Goal: Book appointment/travel/reservation

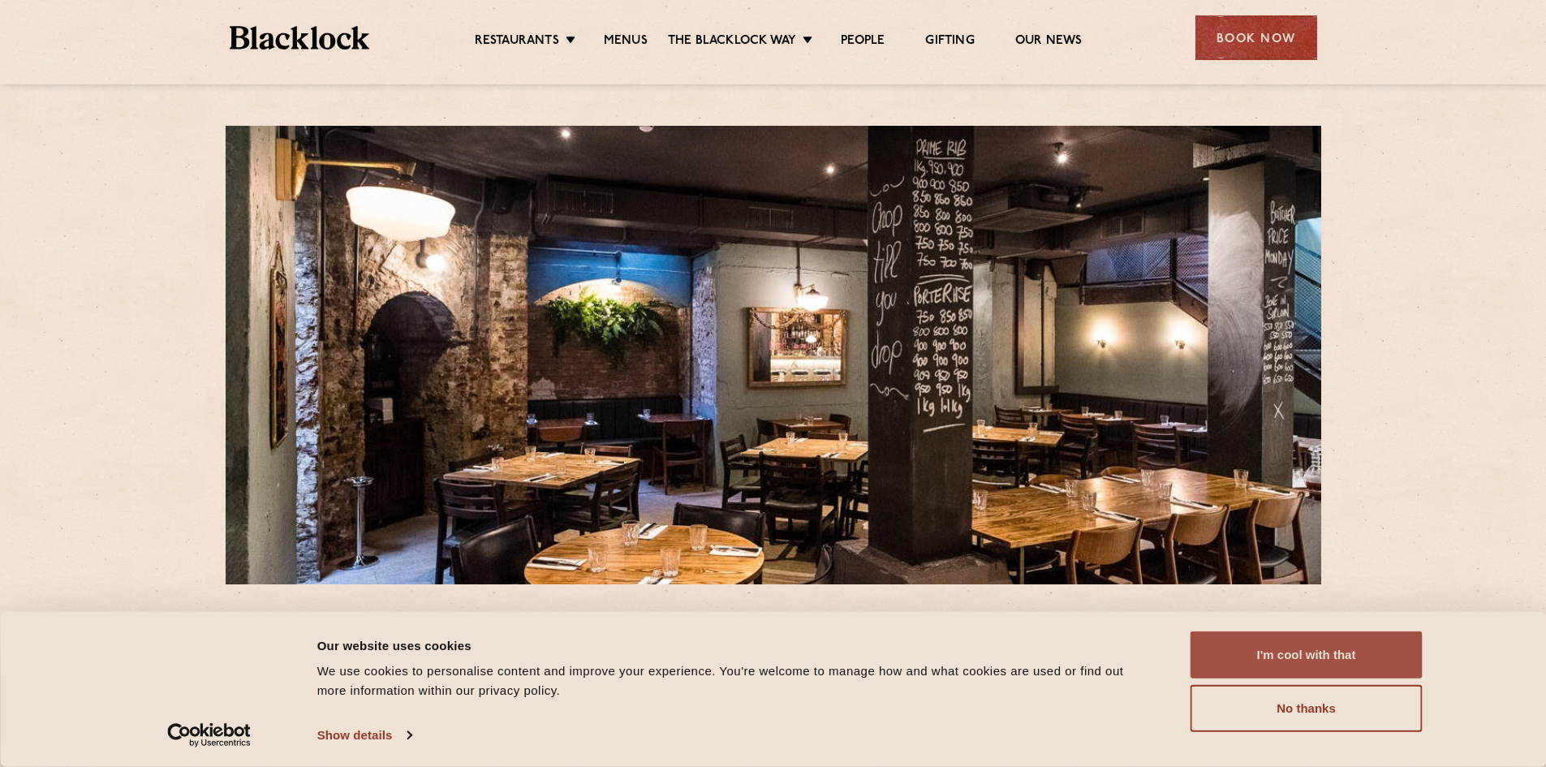
click at [1296, 653] on button "I'm cool with that" at bounding box center [1306, 654] width 232 height 47
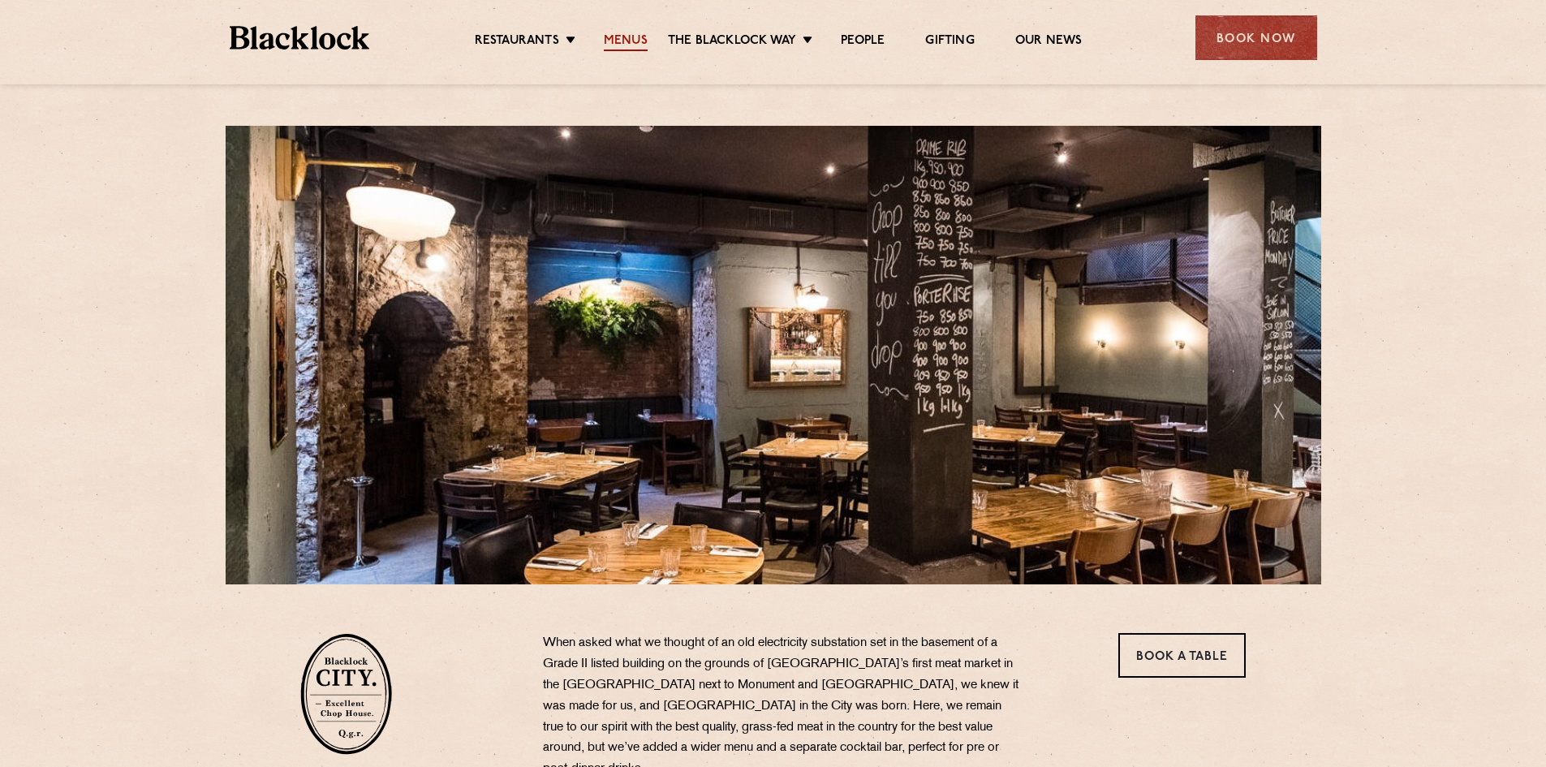
click at [633, 37] on link "Menus" at bounding box center [626, 42] width 44 height 18
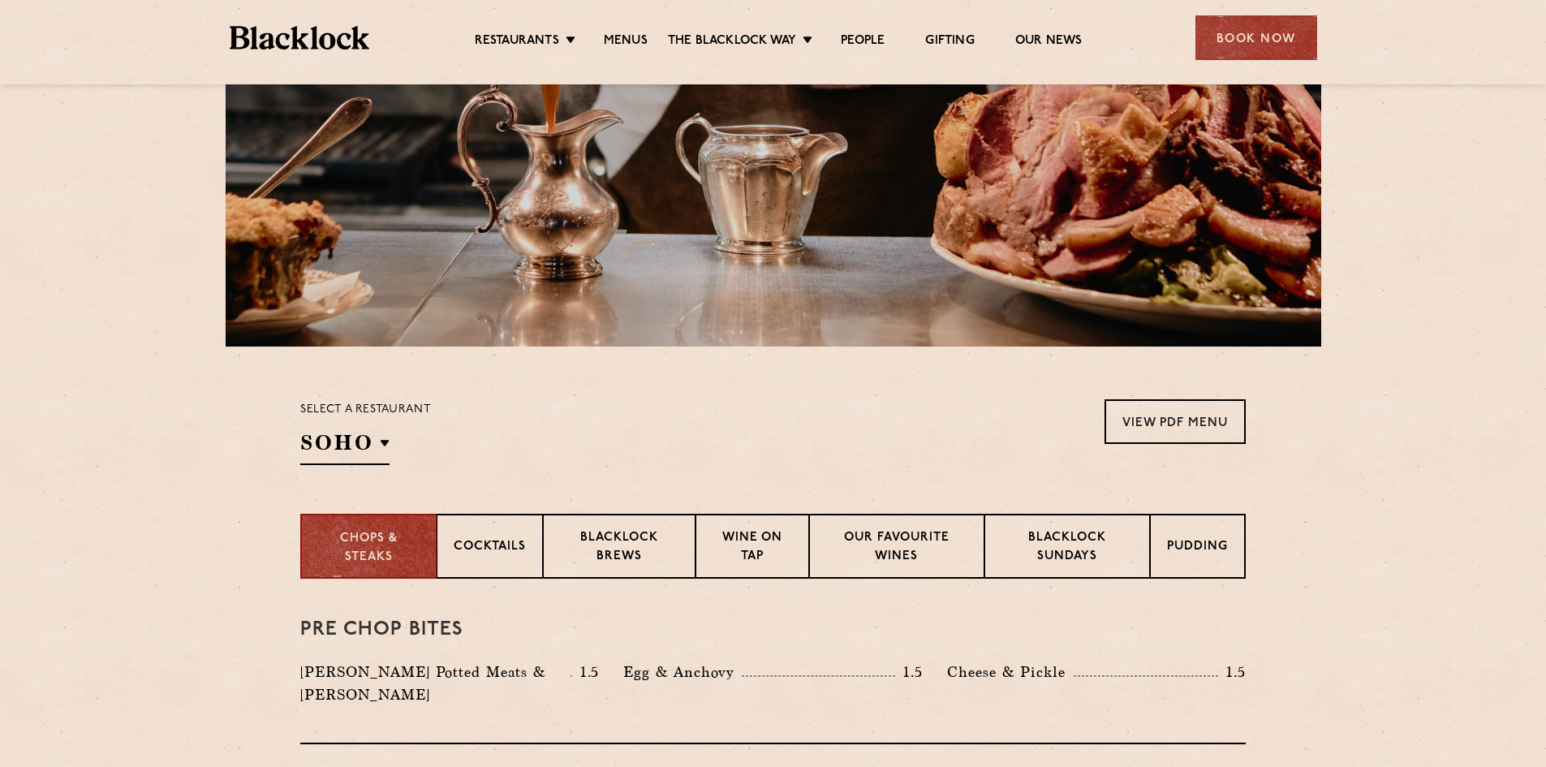
scroll to position [406, 0]
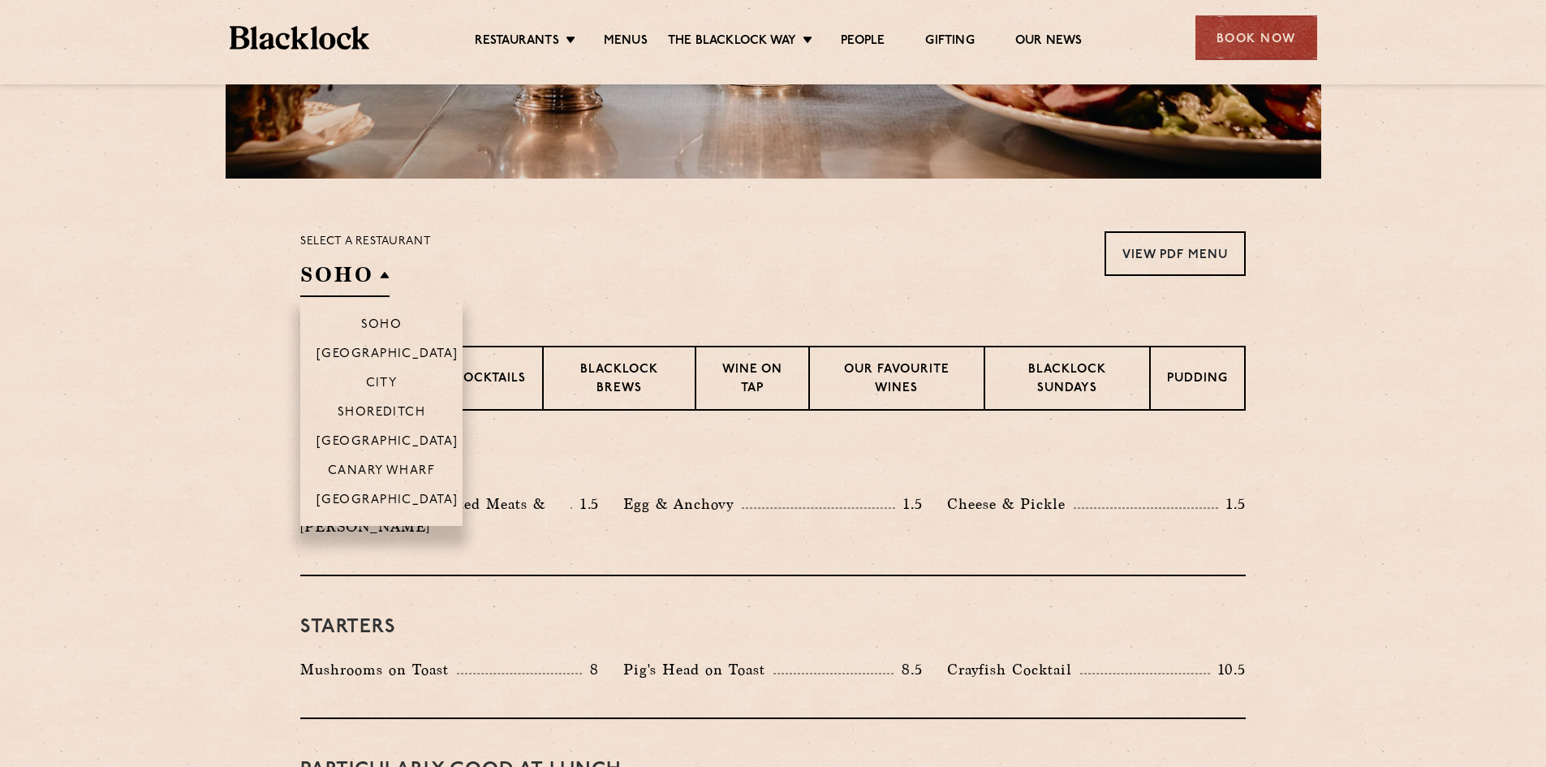
click at [376, 283] on h2 "SOHO" at bounding box center [344, 278] width 89 height 37
click at [385, 380] on p "City" at bounding box center [382, 384] width 32 height 16
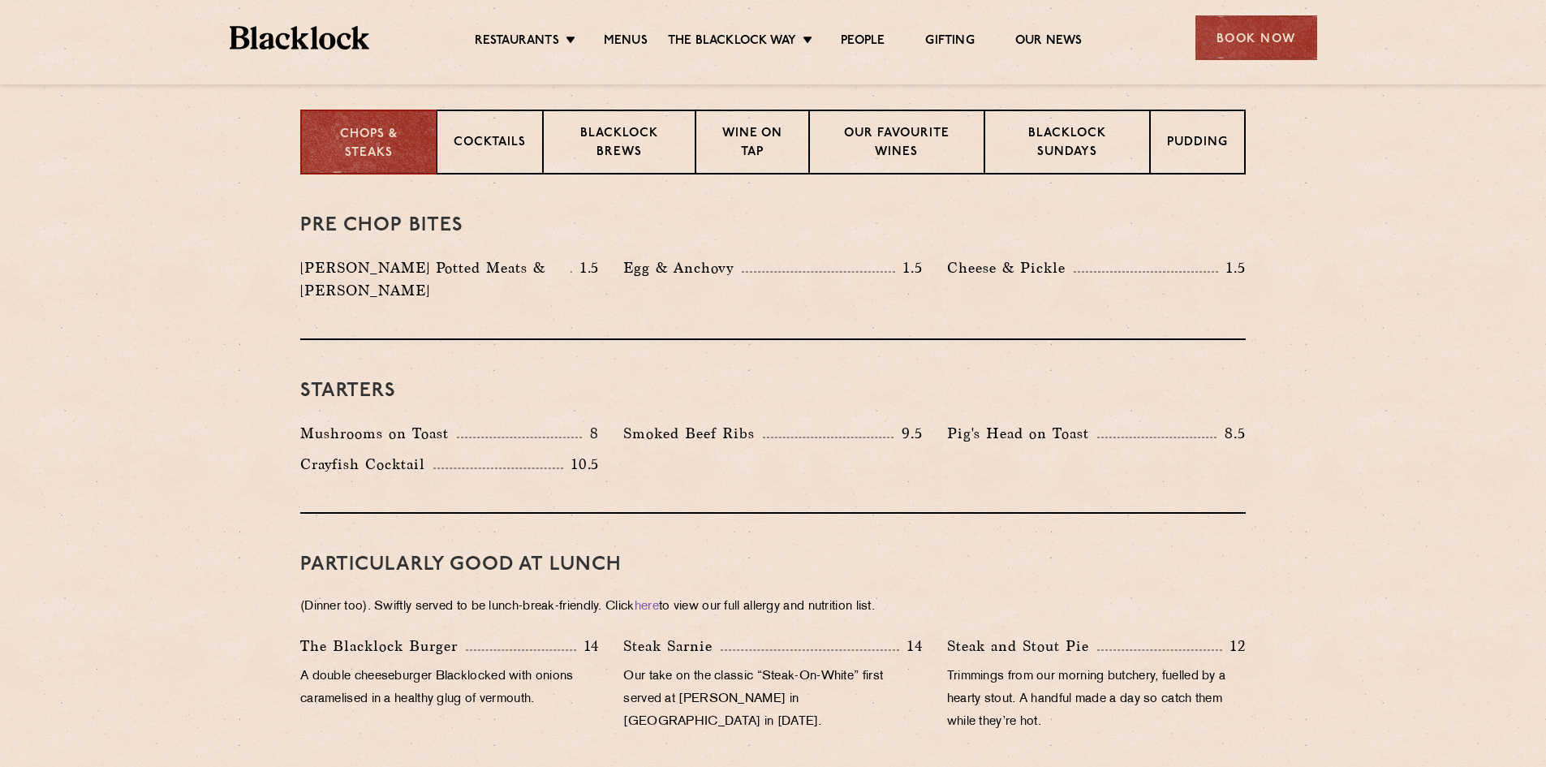
scroll to position [811, 0]
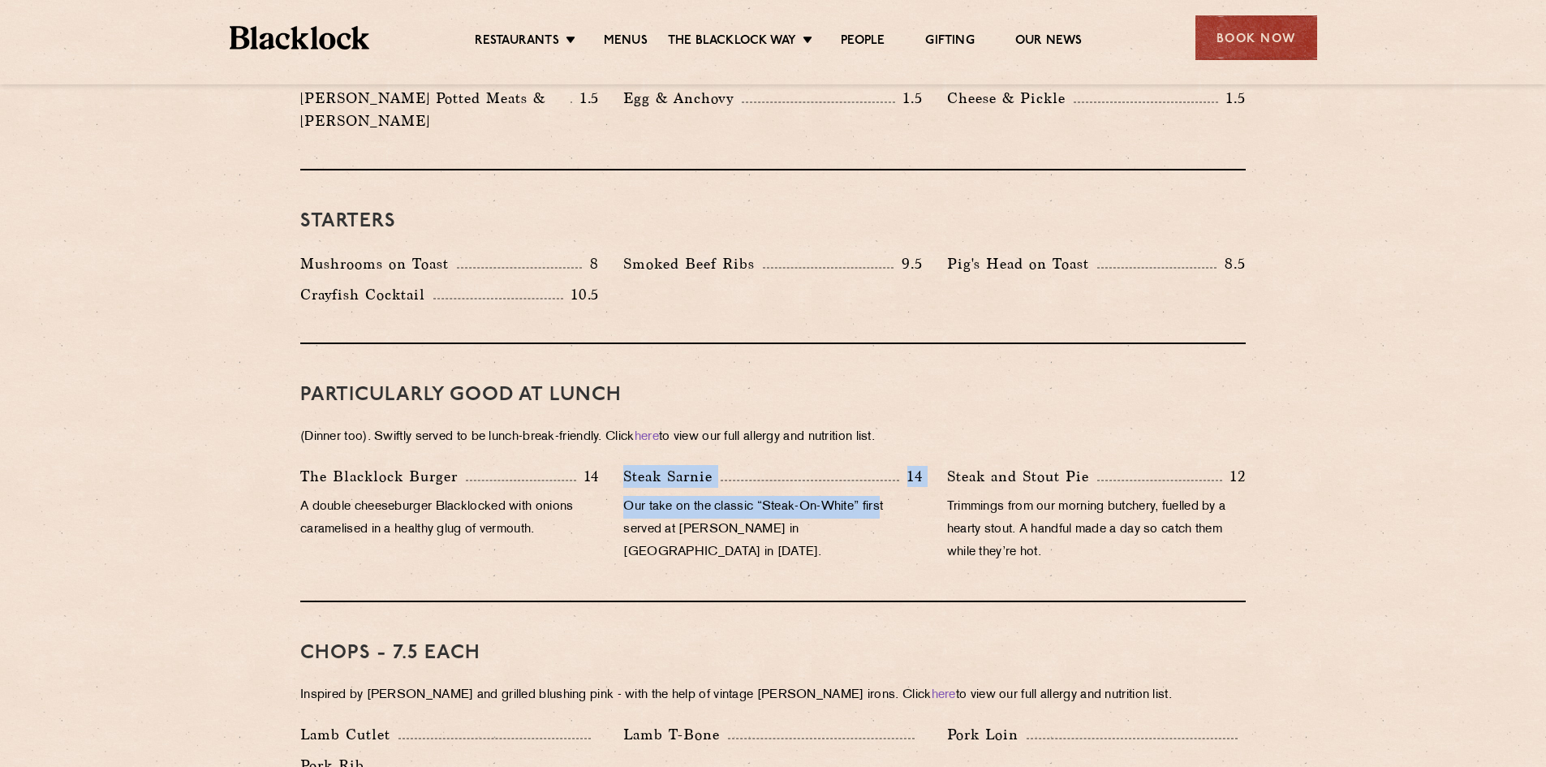
drag, startPoint x: 624, startPoint y: 454, endPoint x: 883, endPoint y: 494, distance: 261.9
click at [883, 494] on div "Steak Sarnie 14 Our take on the classic “Steak-On-White” first served at Louis’…" at bounding box center [772, 518] width 323 height 107
click at [888, 507] on p "Our take on the classic “Steak-On-White” first served at Louis’ Lunch in New Ha…" at bounding box center [772, 530] width 299 height 68
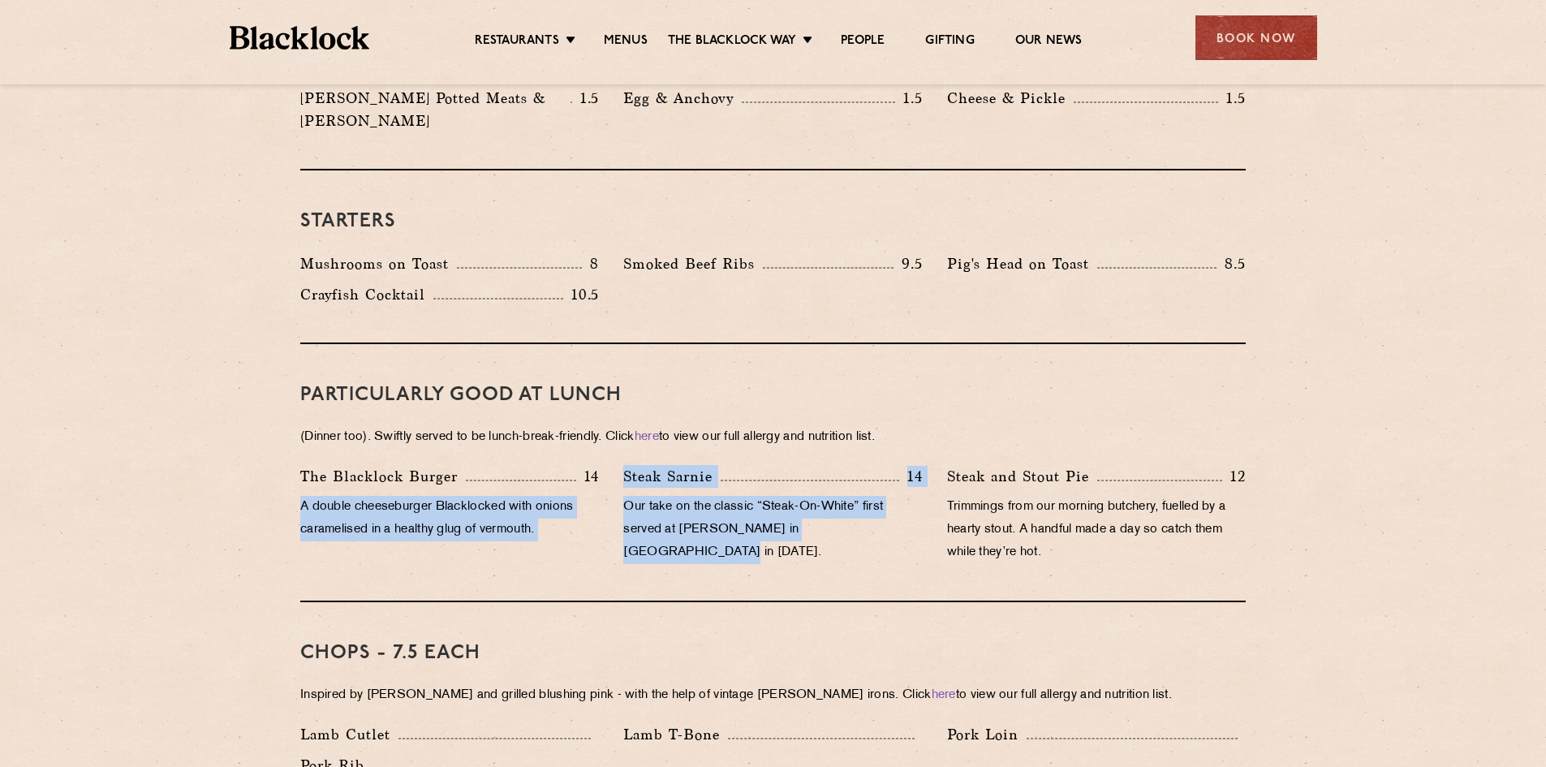
drag, startPoint x: 904, startPoint y: 509, endPoint x: 604, endPoint y: 438, distance: 307.6
click at [604, 438] on div "PARTICULARLY GOOD AT LUNCH (Dinner too). Swiftly served to be lunch-break-frien…" at bounding box center [772, 473] width 945 height 258
click at [720, 465] on p "Steak Sarnie" at bounding box center [671, 476] width 97 height 23
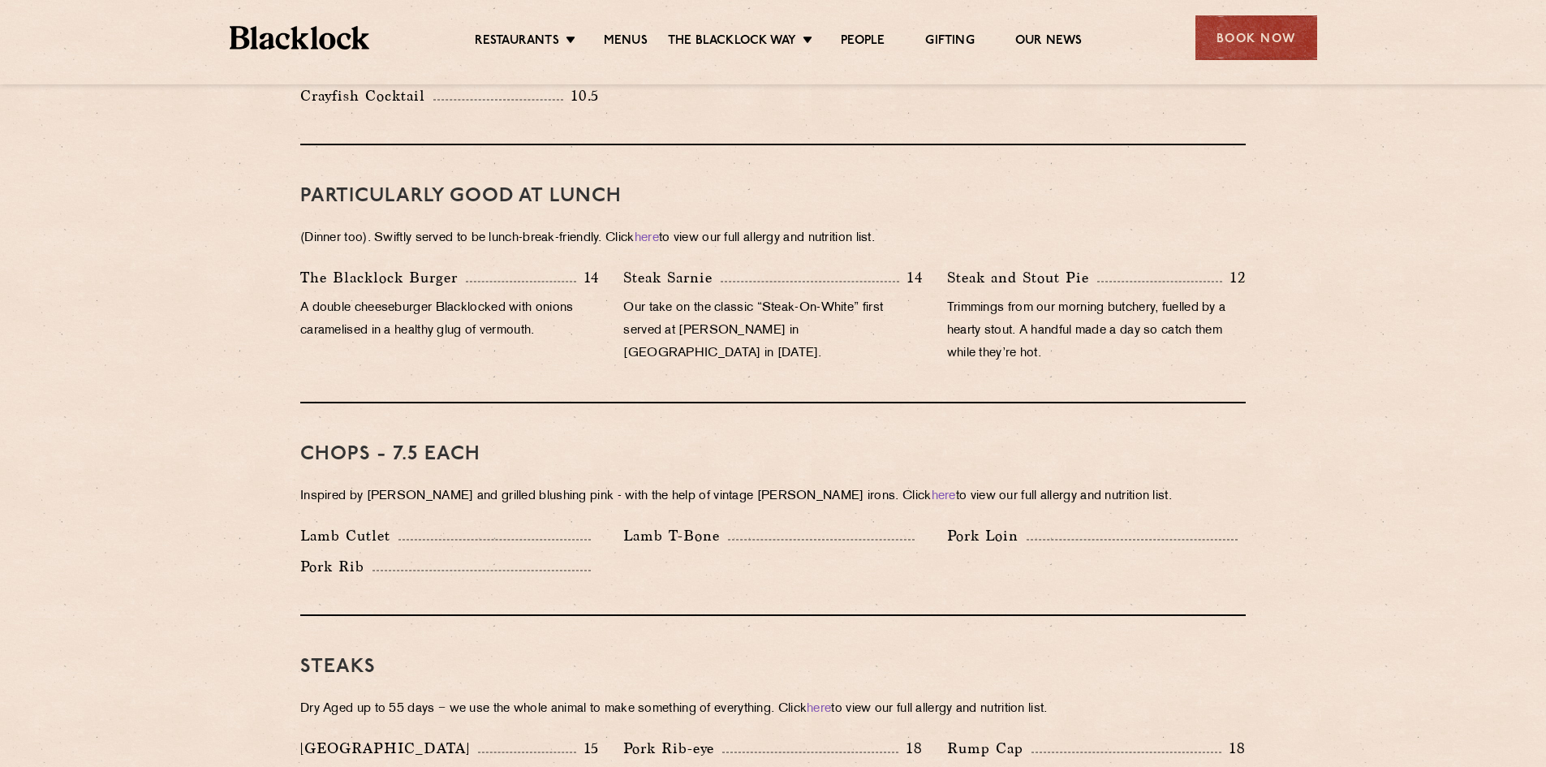
scroll to position [974, 0]
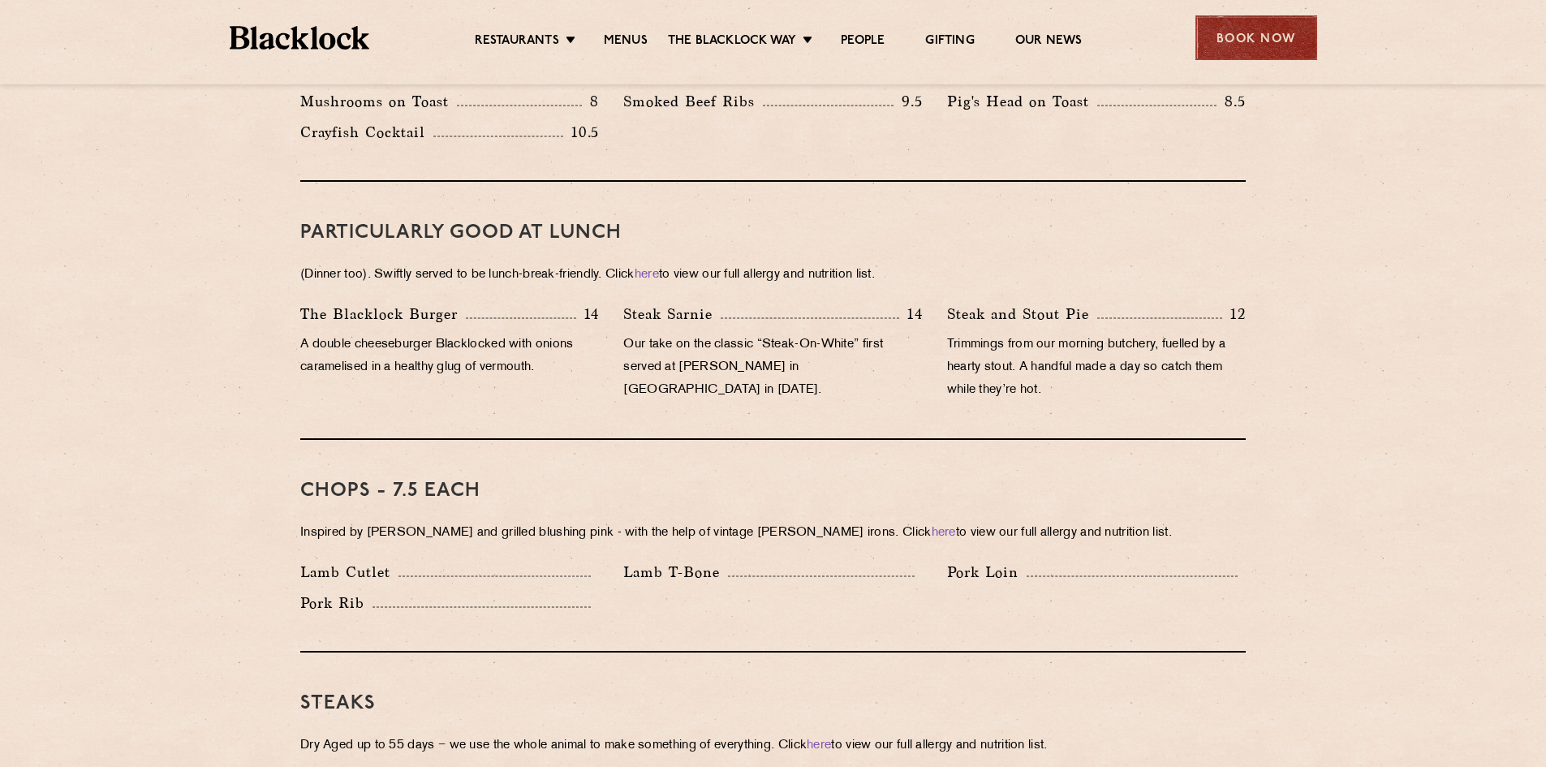
click at [1245, 28] on div "Book Now" at bounding box center [1256, 37] width 122 height 45
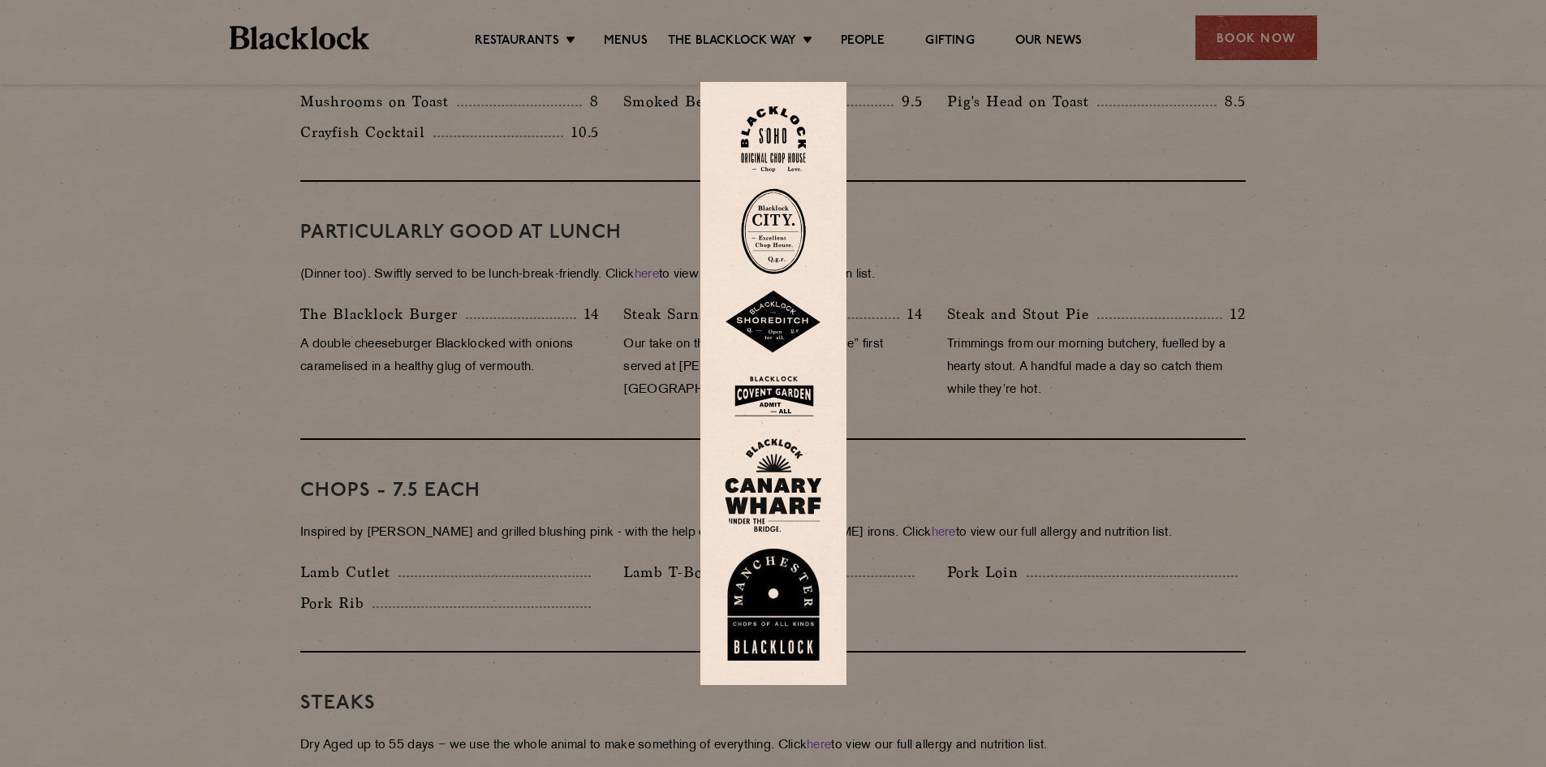
click at [780, 228] on img at bounding box center [773, 231] width 65 height 86
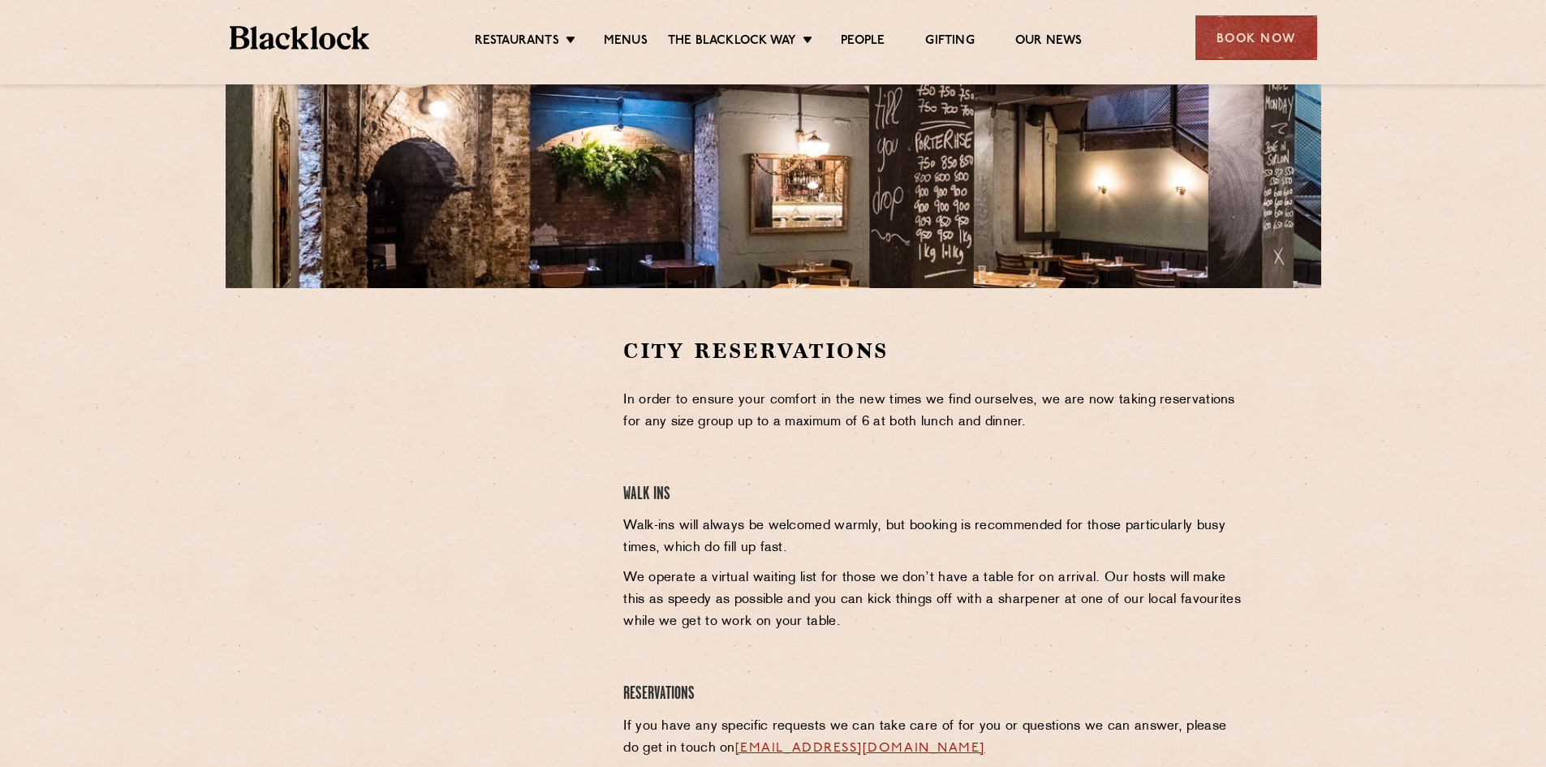
scroll to position [325, 0]
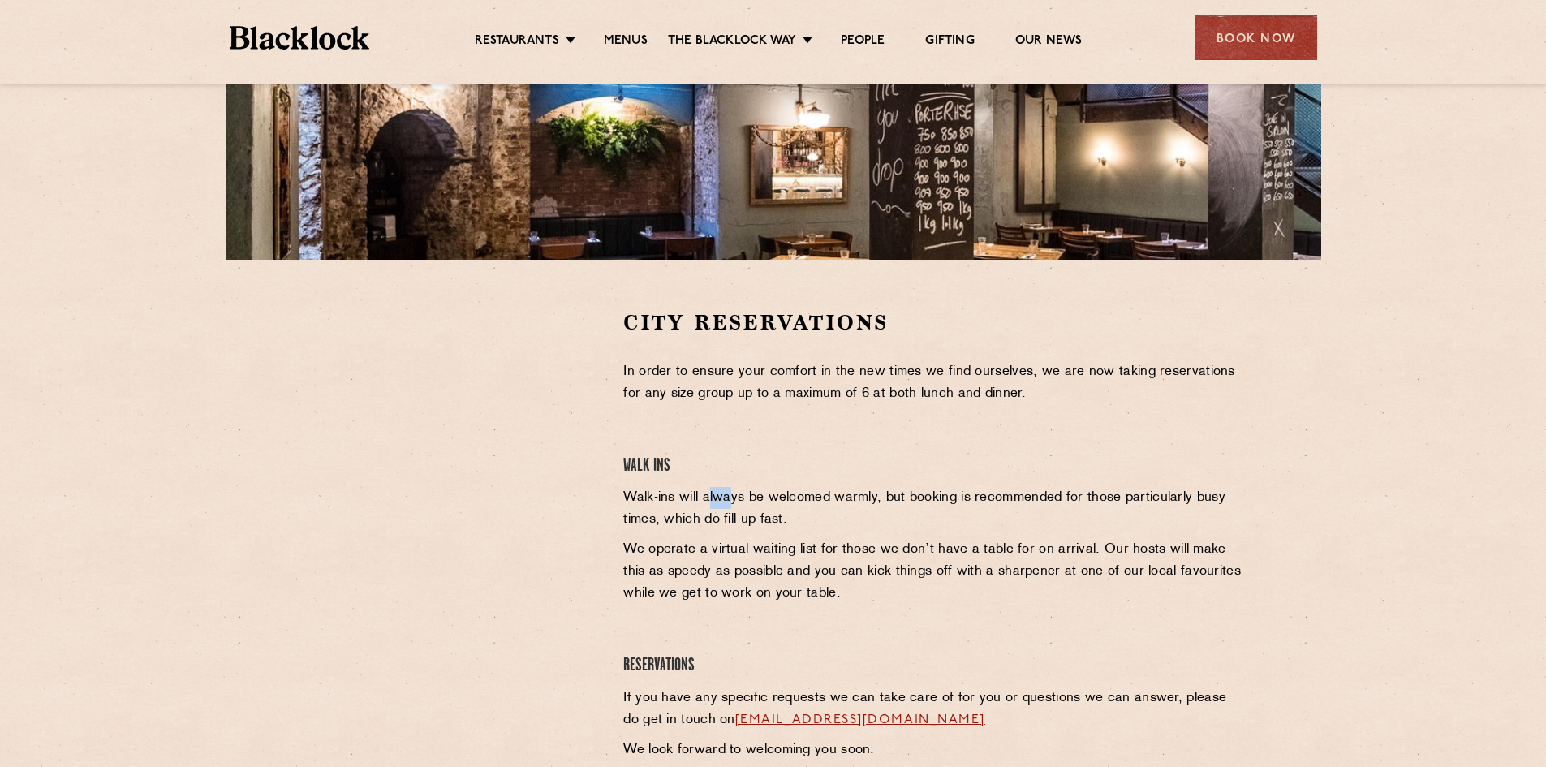
drag, startPoint x: 709, startPoint y: 493, endPoint x: 733, endPoint y: 498, distance: 24.0
click at [733, 498] on p "Walk-ins will always be welcomed warmly, but booking is recommended for those p…" at bounding box center [934, 509] width 622 height 44
drag, startPoint x: 622, startPoint y: 475, endPoint x: 781, endPoint y: 488, distance: 158.7
click at [781, 488] on div "City Reservations In order to ensure your comfort in the new times we find ours…" at bounding box center [934, 553] width 647 height 491
click at [1070, 535] on div "City Reservations In order to ensure your comfort in the new times we find ours…" at bounding box center [934, 553] width 647 height 491
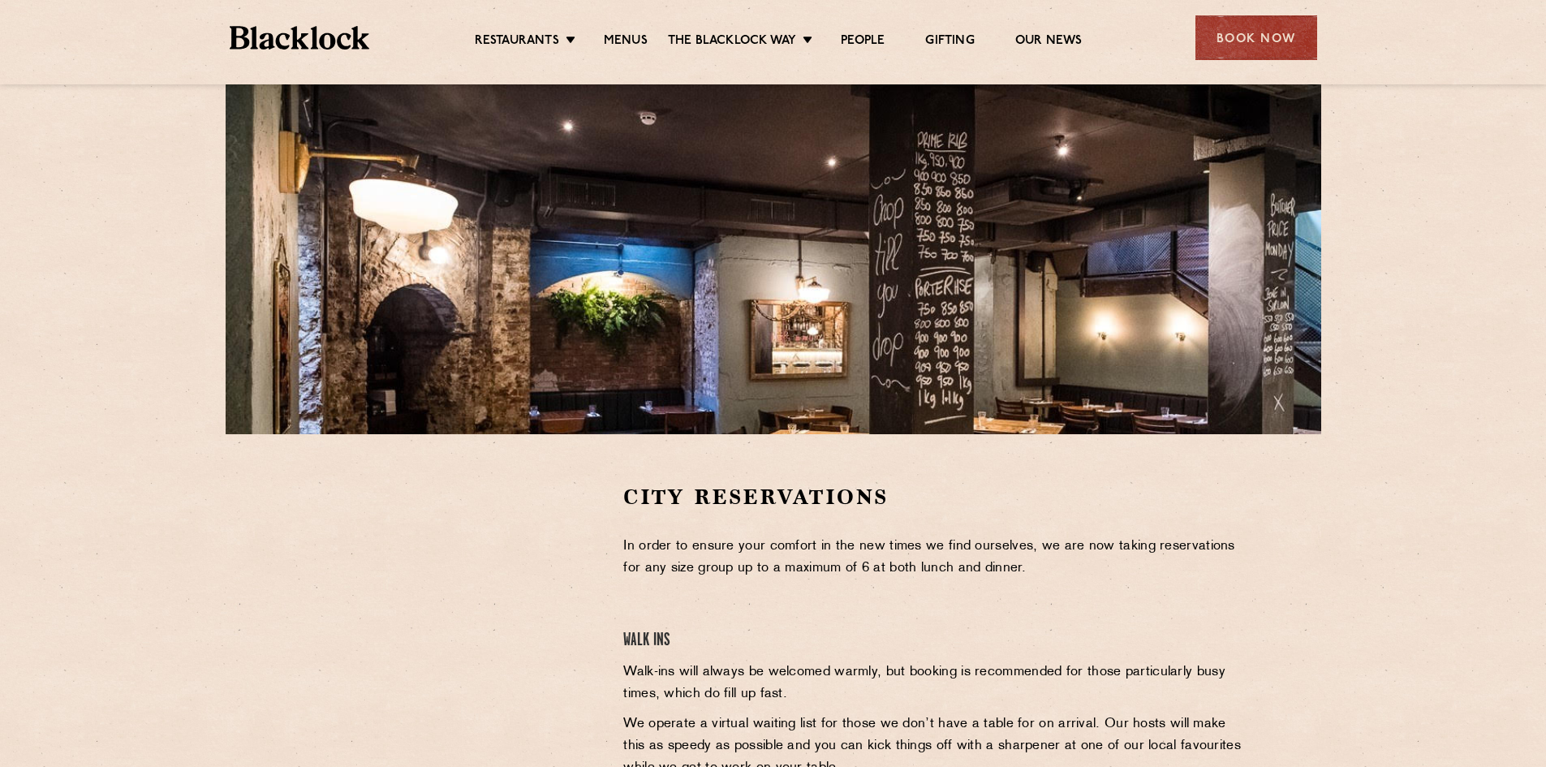
scroll to position [0, 0]
